Goal: Check status: Check status

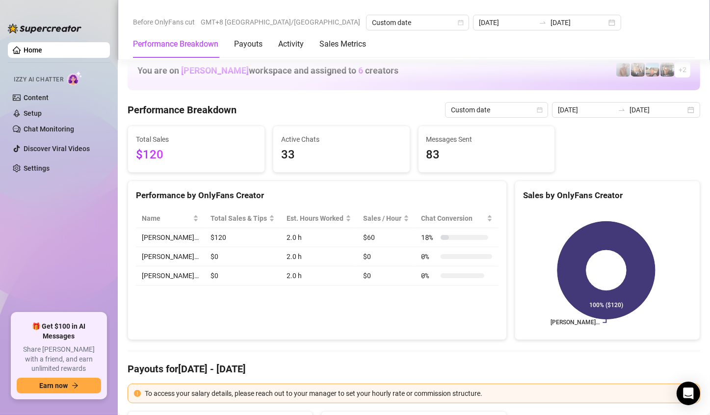
scroll to position [1325, 0]
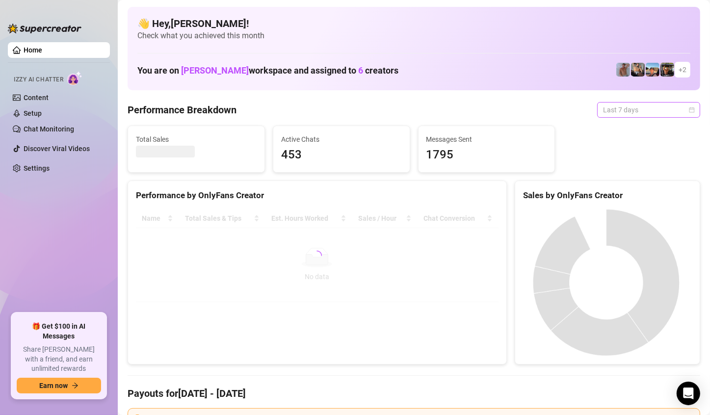
click at [669, 105] on span "Last 7 days" at bounding box center [648, 110] width 91 height 15
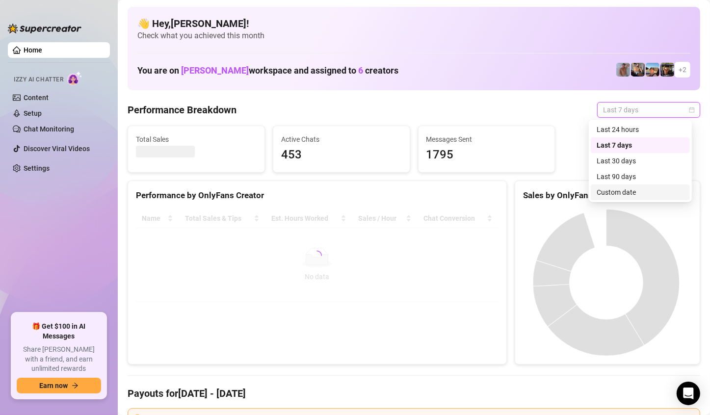
click at [643, 188] on div "Custom date" at bounding box center [640, 192] width 87 height 11
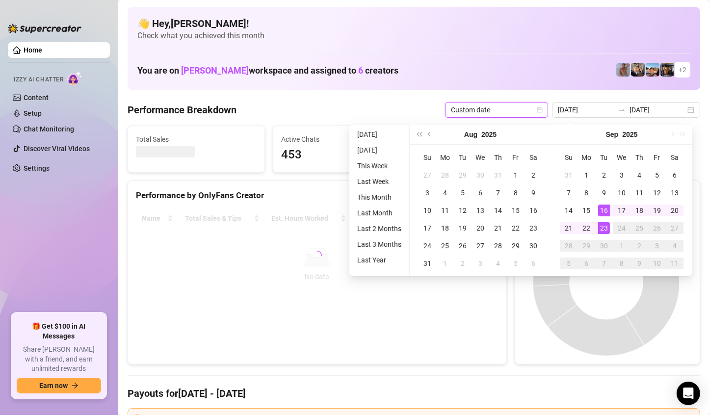
type input "[DATE]"
click at [606, 232] on div "23" at bounding box center [604, 228] width 12 height 12
click at [608, 231] on div "23" at bounding box center [604, 228] width 12 height 12
click at [608, 231] on canvas at bounding box center [606, 282] width 166 height 147
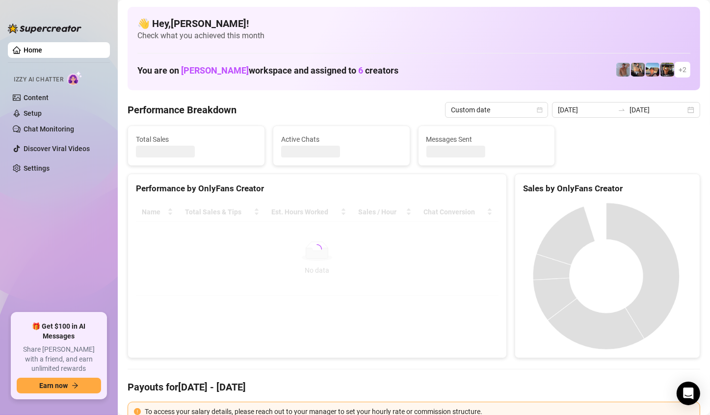
type input "[DATE]"
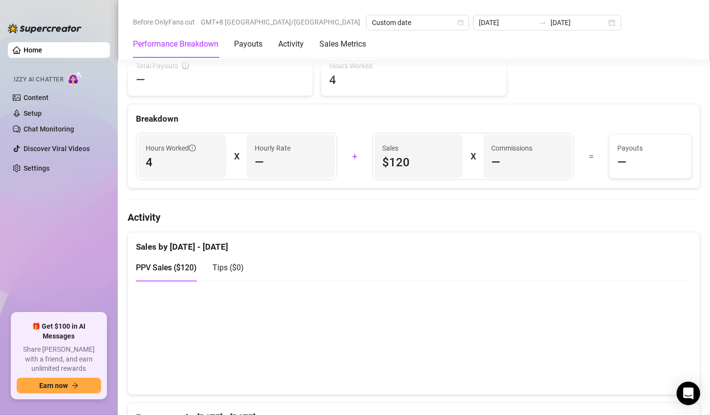
scroll to position [491, 0]
